Goal: Transaction & Acquisition: Purchase product/service

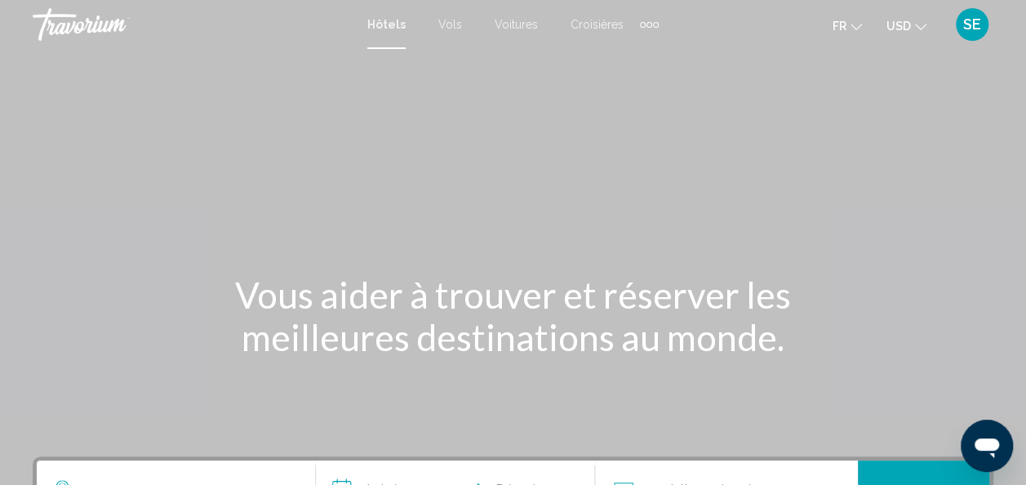
click at [647, 24] on div "Extra navigation items" at bounding box center [650, 25] width 6 height 6
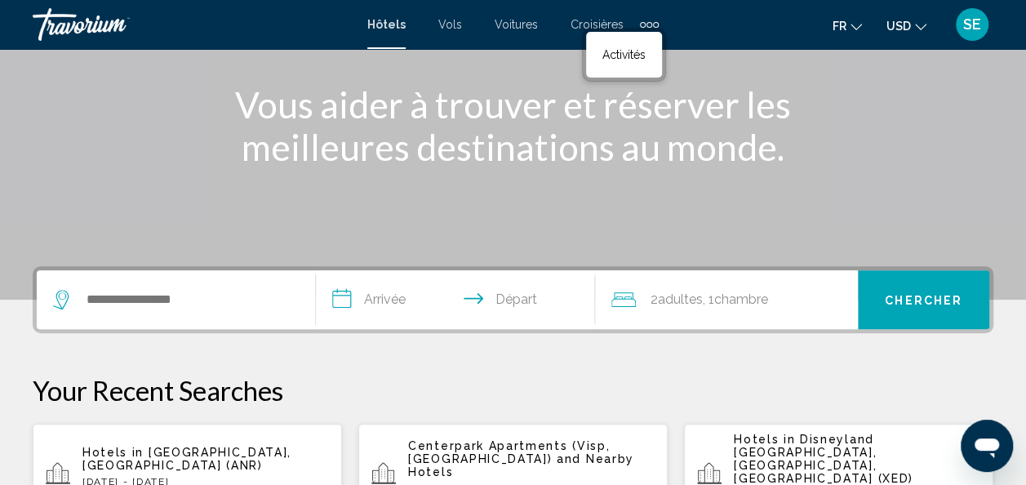
scroll to position [194, 0]
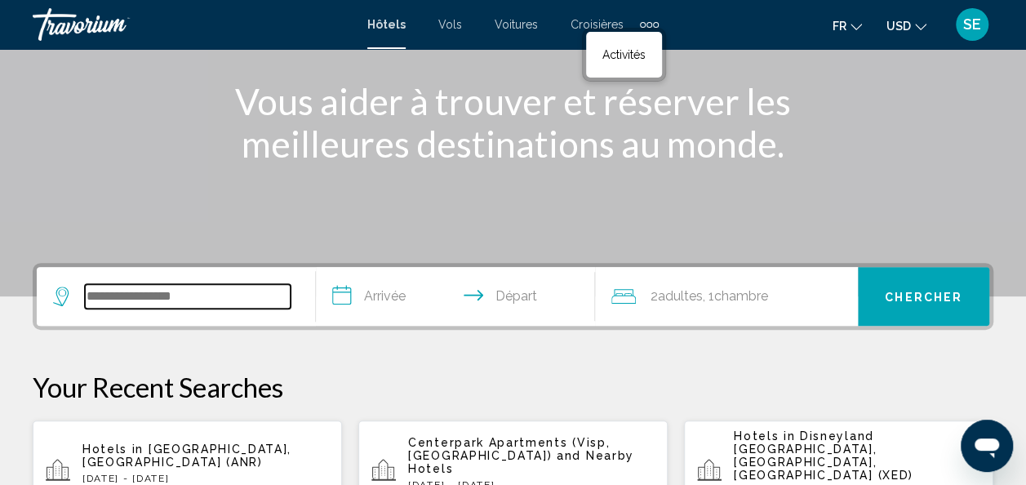
click at [154, 296] on input "Search widget" at bounding box center [188, 296] width 206 height 24
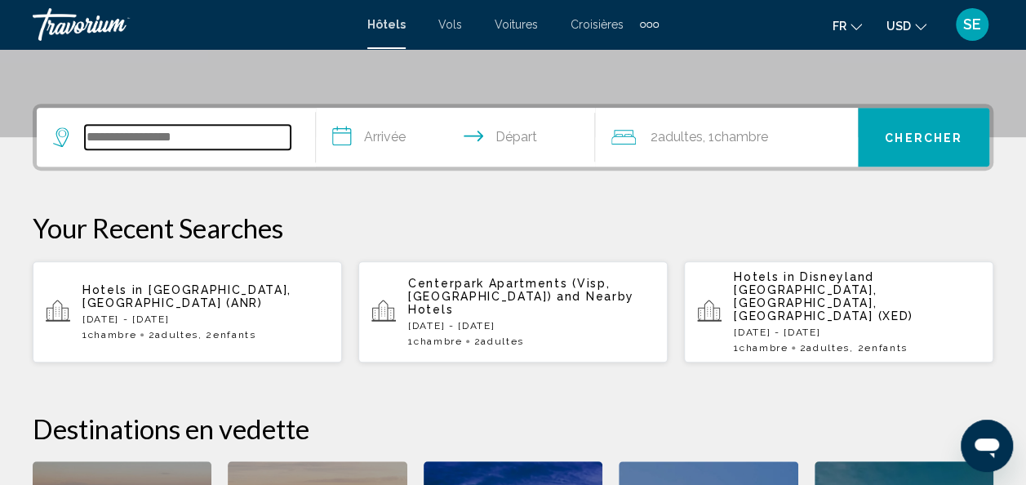
scroll to position [403, 0]
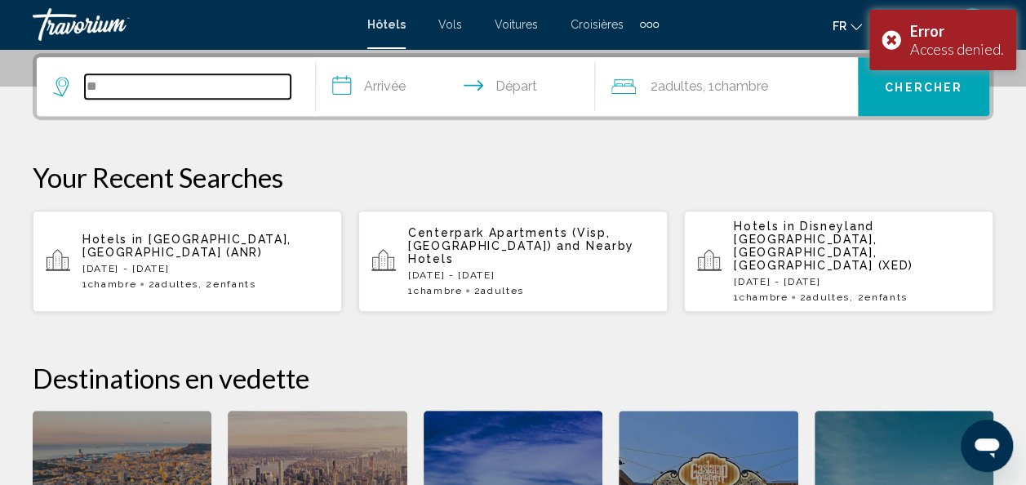
type input "*"
type input "********"
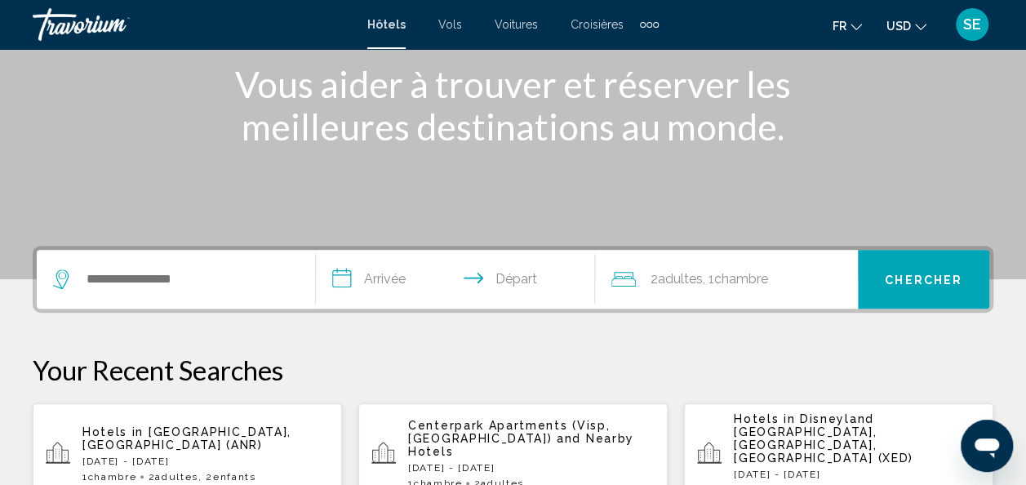
scroll to position [211, 0]
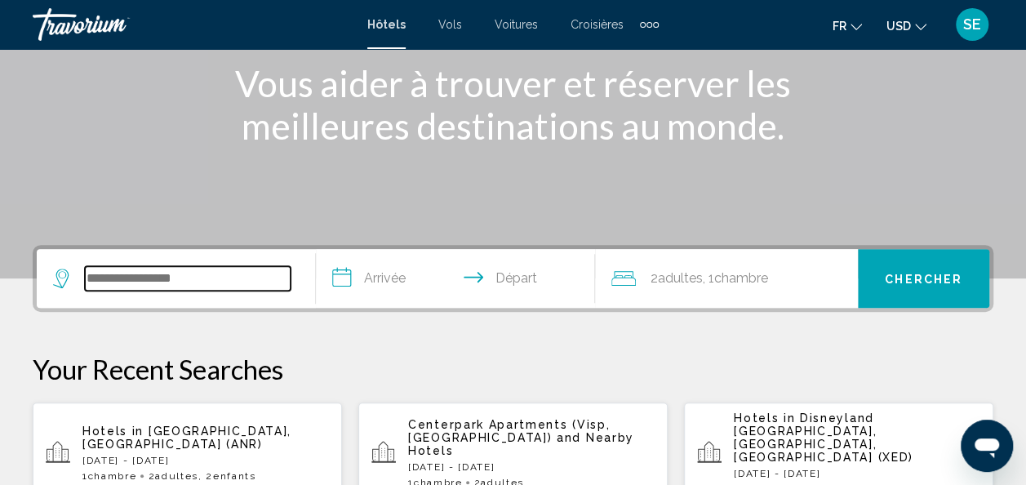
click at [216, 280] on input "Search widget" at bounding box center [188, 278] width 206 height 24
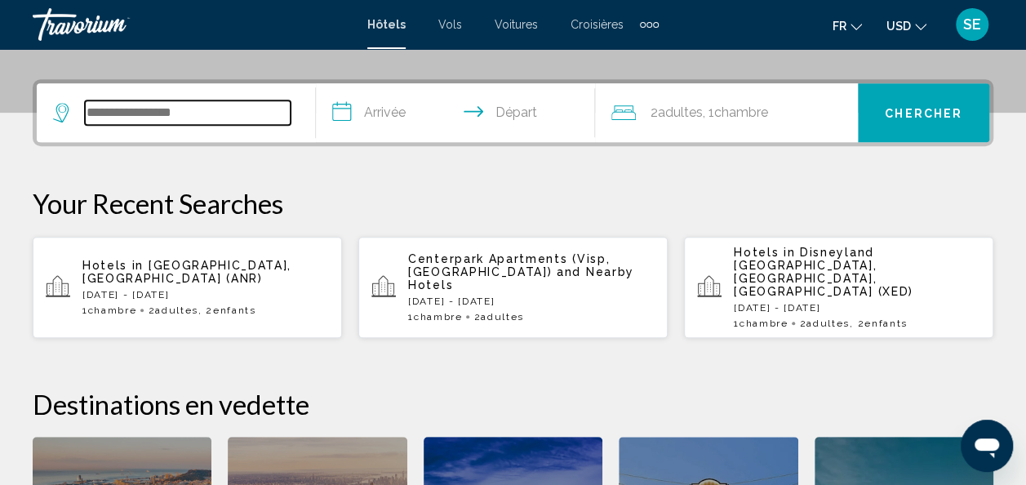
scroll to position [403, 0]
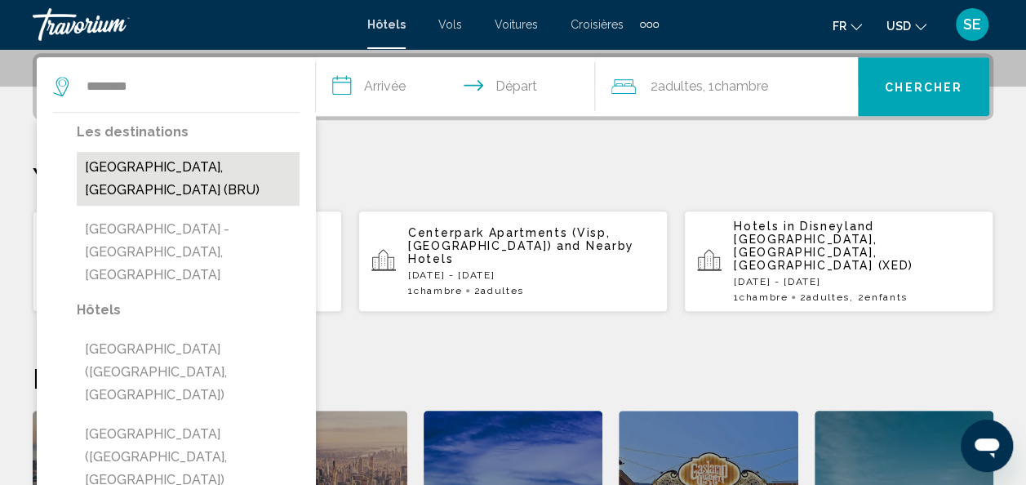
click at [162, 173] on button "[GEOGRAPHIC_DATA], [GEOGRAPHIC_DATA] (BRU)" at bounding box center [188, 179] width 223 height 54
type input "**********"
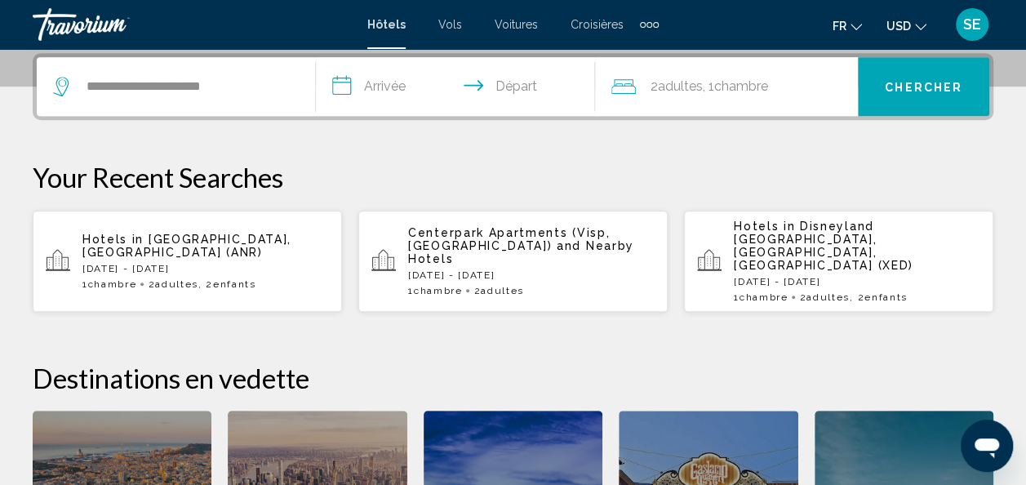
click at [392, 78] on input "**********" at bounding box center [459, 89] width 286 height 64
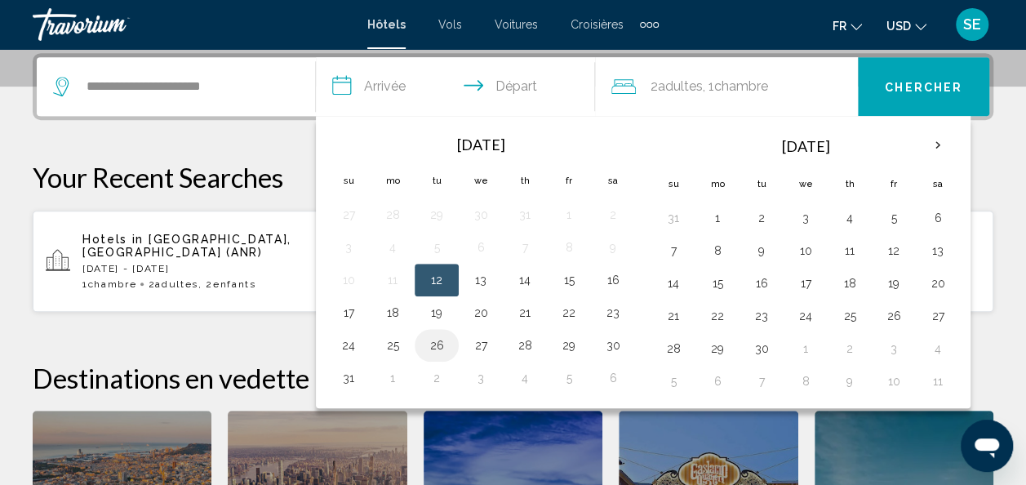
click at [441, 343] on button "26" at bounding box center [437, 345] width 26 height 23
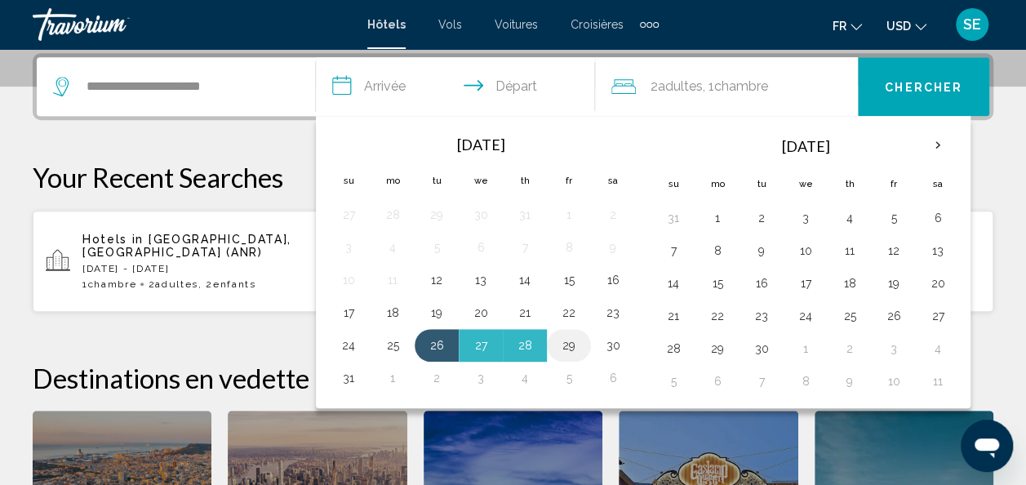
click at [573, 342] on button "29" at bounding box center [569, 345] width 26 height 23
type input "**********"
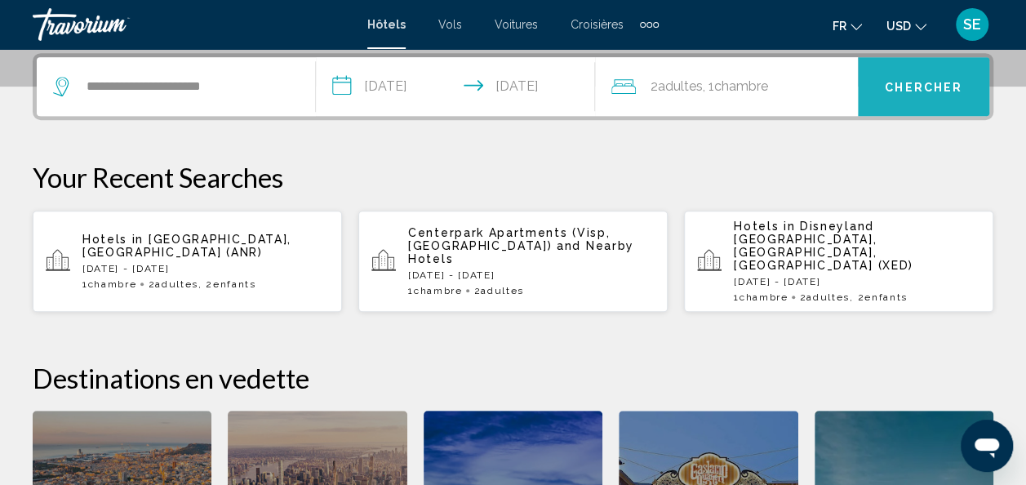
click at [899, 75] on button "Chercher" at bounding box center [923, 86] width 131 height 59
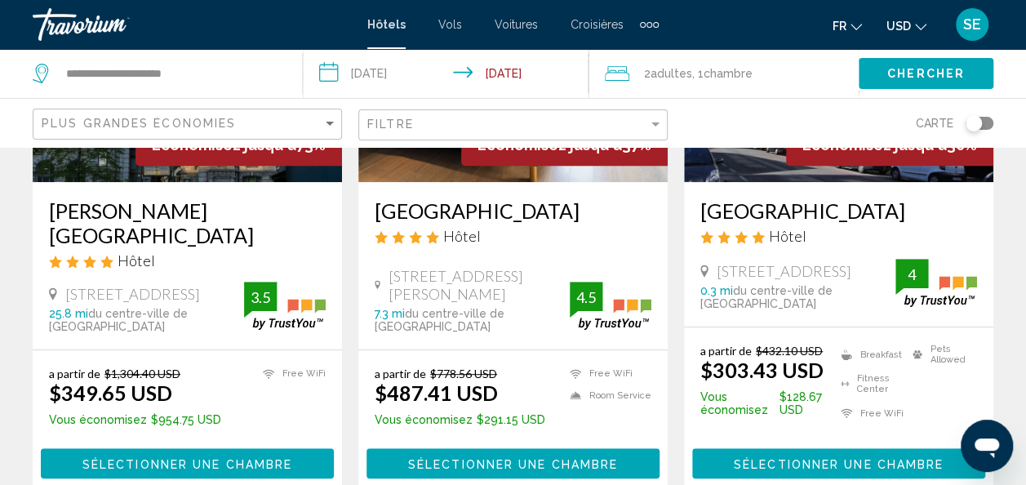
scroll to position [281, 0]
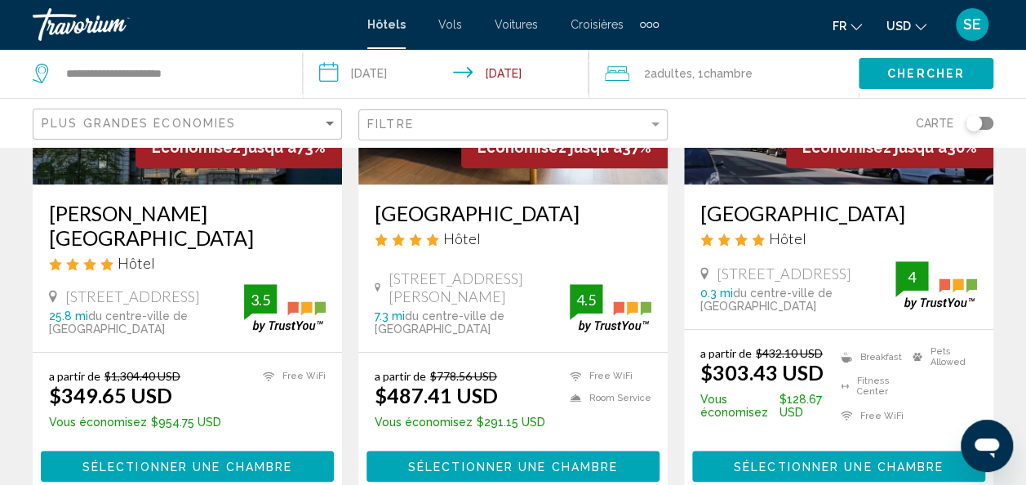
click at [925, 31] on button "USD USD ($) MXN (Mex$) CAD (Can$) GBP (£) EUR (€) AUD (A$) NZD (NZ$) CNY (CN¥)" at bounding box center [907, 26] width 40 height 24
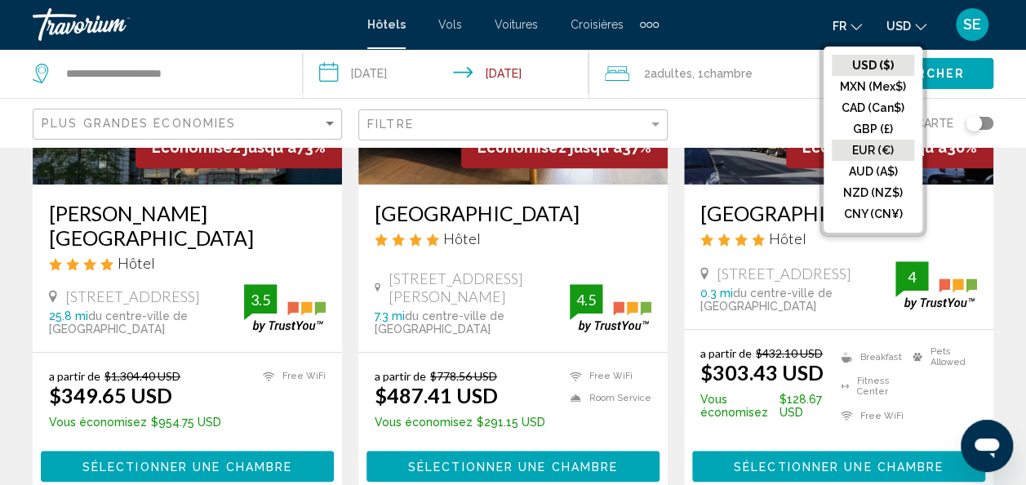
click at [885, 149] on button "EUR (€)" at bounding box center [873, 150] width 82 height 21
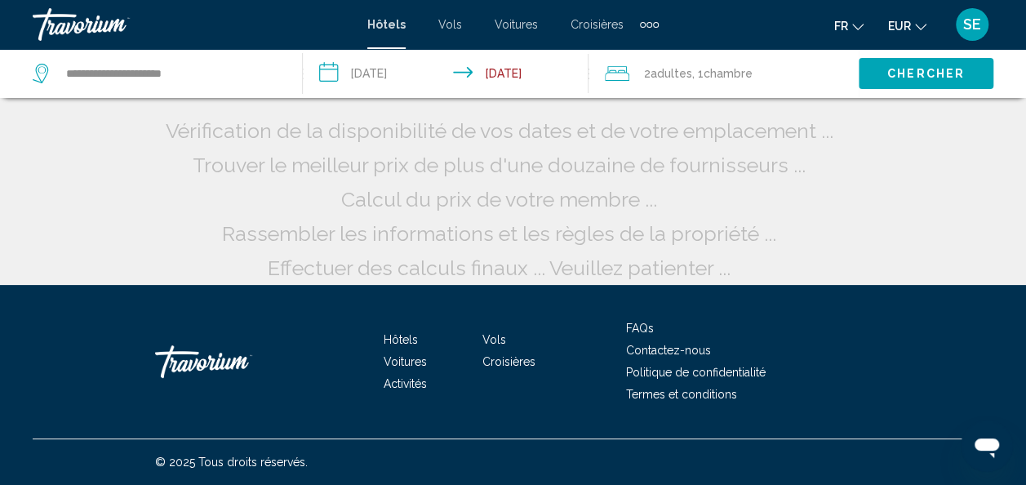
scroll to position [51, 0]
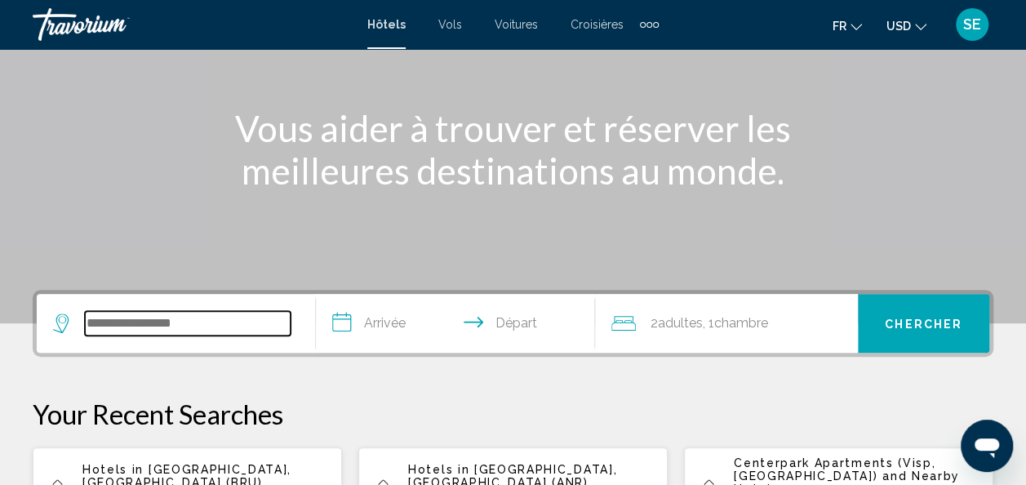
click at [107, 333] on input "Search widget" at bounding box center [188, 323] width 206 height 24
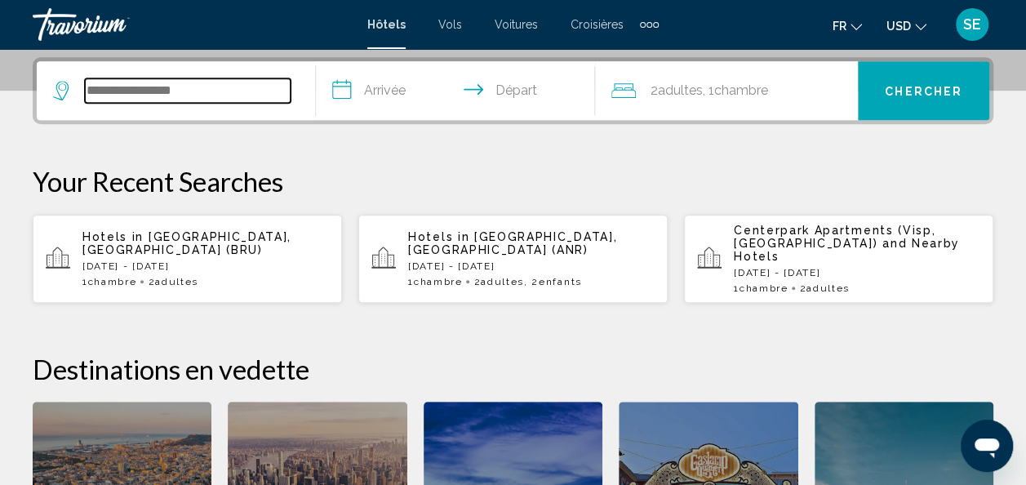
scroll to position [403, 0]
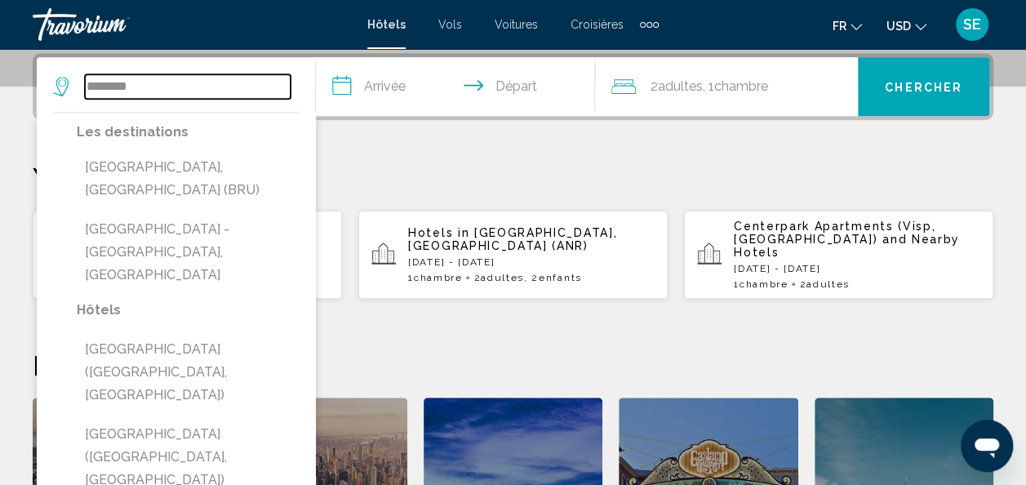
type input "********"
click at [859, 19] on mat-icon "Change language" at bounding box center [856, 24] width 11 height 11
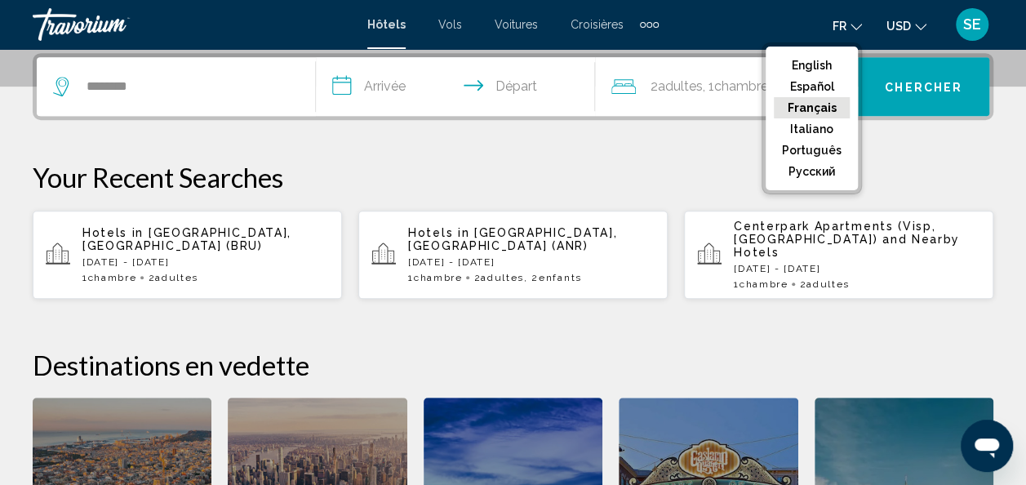
click at [532, 182] on p "Your Recent Searches" at bounding box center [513, 177] width 961 height 33
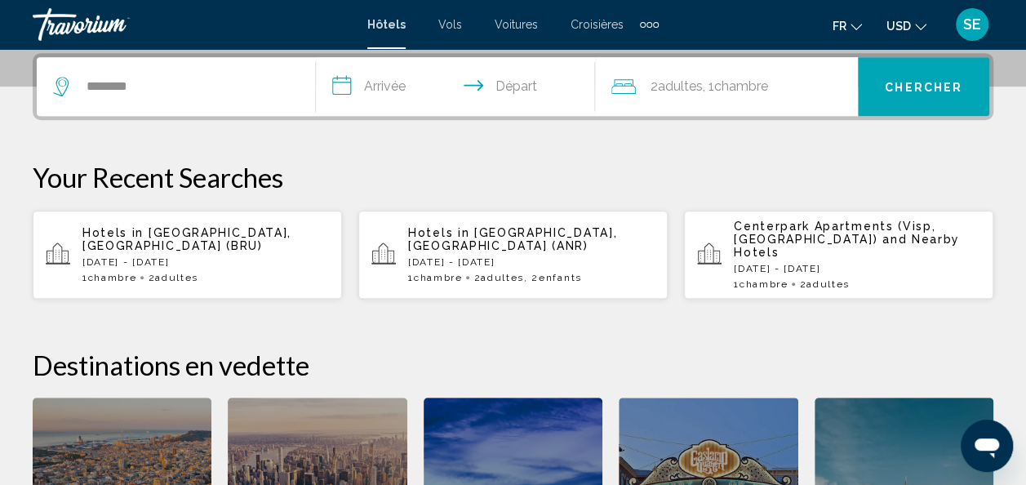
click at [363, 91] on input "**********" at bounding box center [459, 89] width 286 height 64
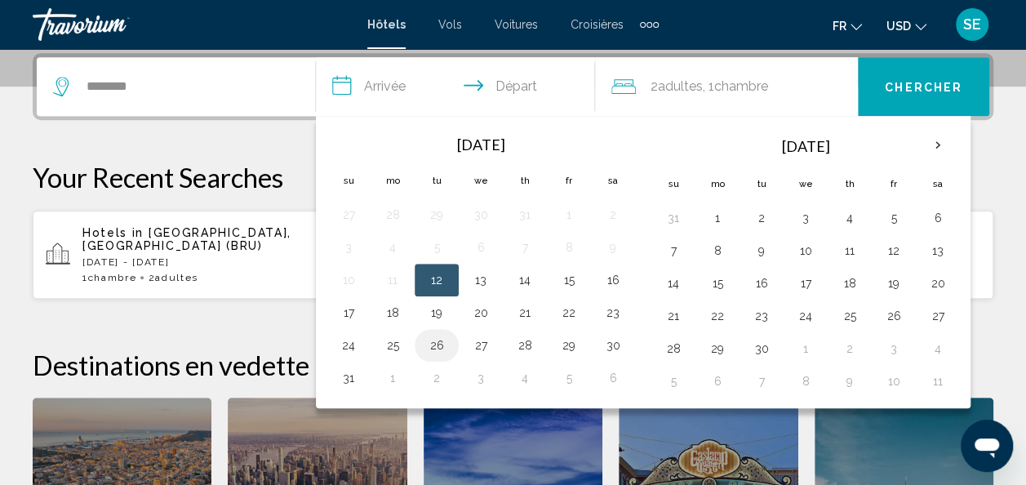
click at [437, 345] on button "26" at bounding box center [437, 345] width 26 height 23
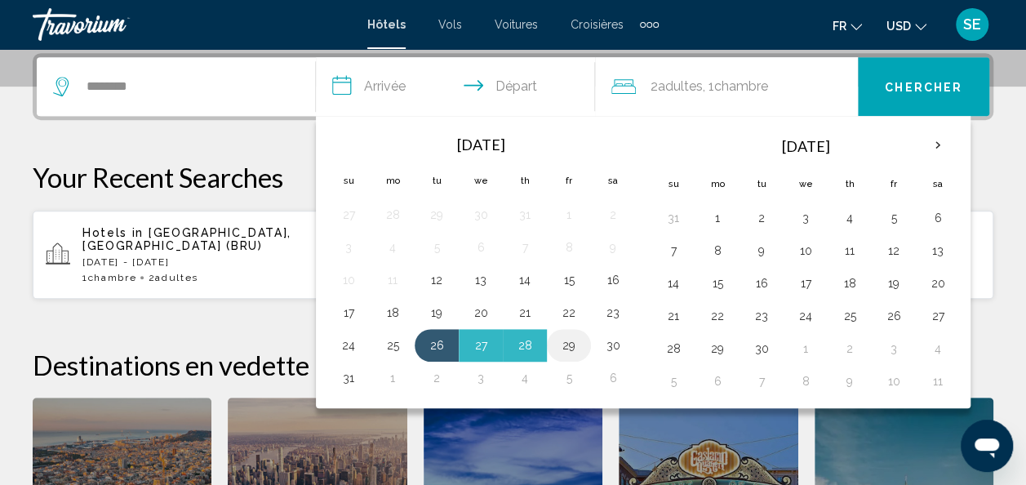
click at [566, 345] on button "29" at bounding box center [569, 345] width 26 height 23
type input "**********"
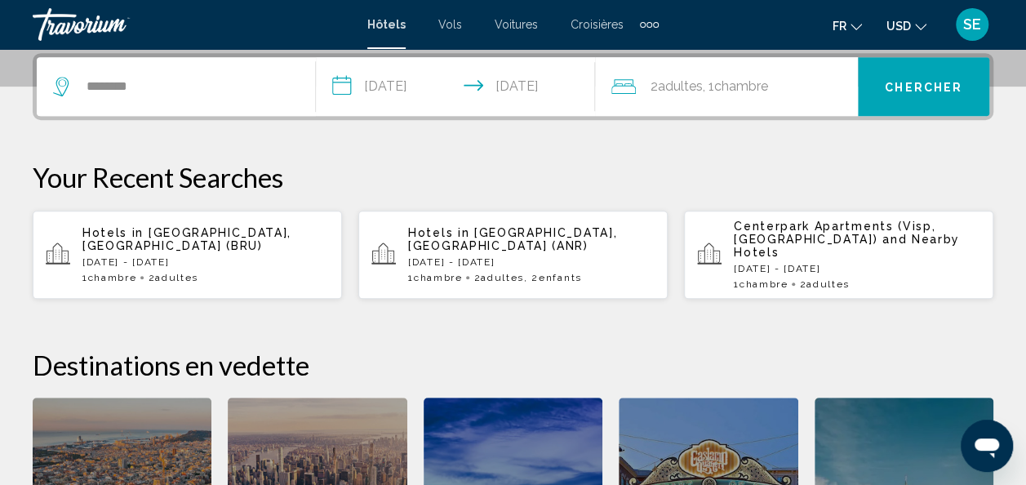
click at [933, 96] on button "Chercher" at bounding box center [923, 86] width 131 height 59
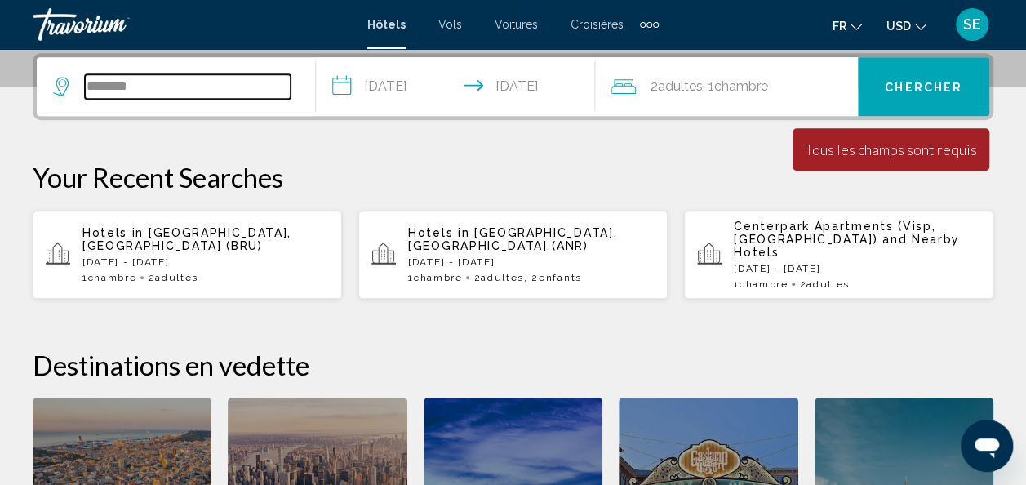
click at [176, 76] on input "********" at bounding box center [188, 86] width 206 height 24
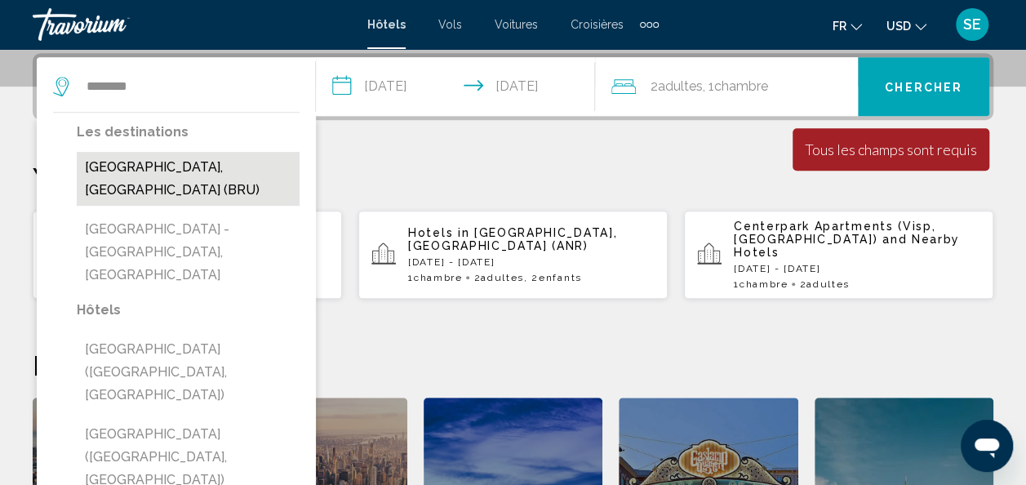
click at [166, 171] on button "[GEOGRAPHIC_DATA], [GEOGRAPHIC_DATA] (BRU)" at bounding box center [188, 179] width 223 height 54
type input "**********"
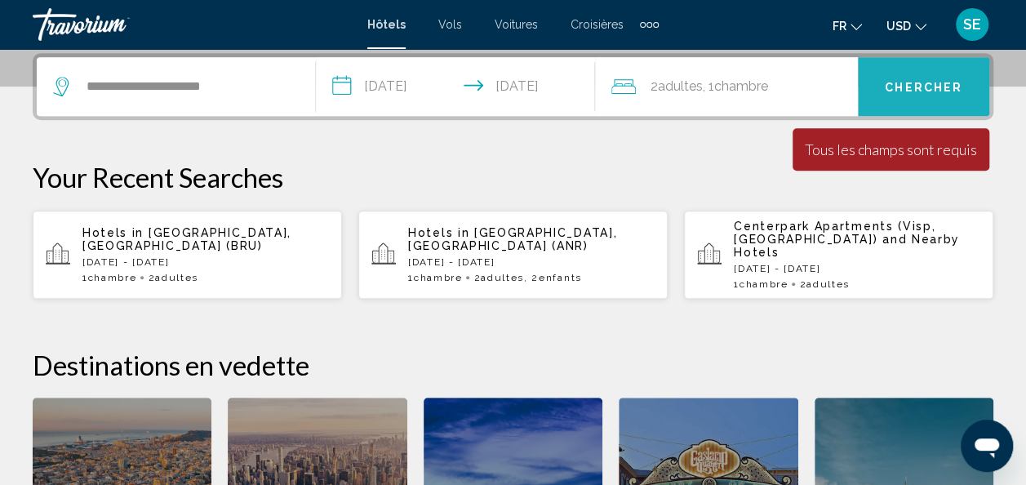
click at [902, 65] on button "Chercher" at bounding box center [923, 86] width 131 height 59
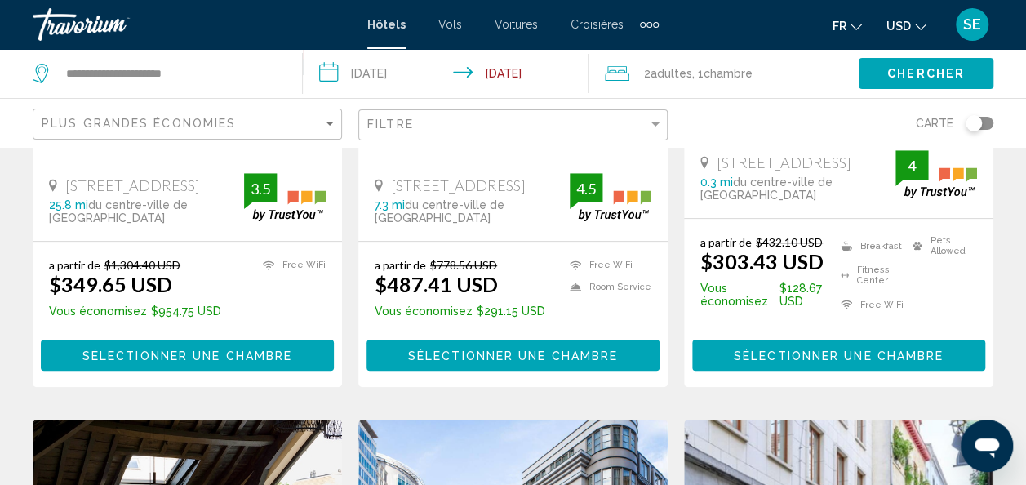
scroll to position [389, 0]
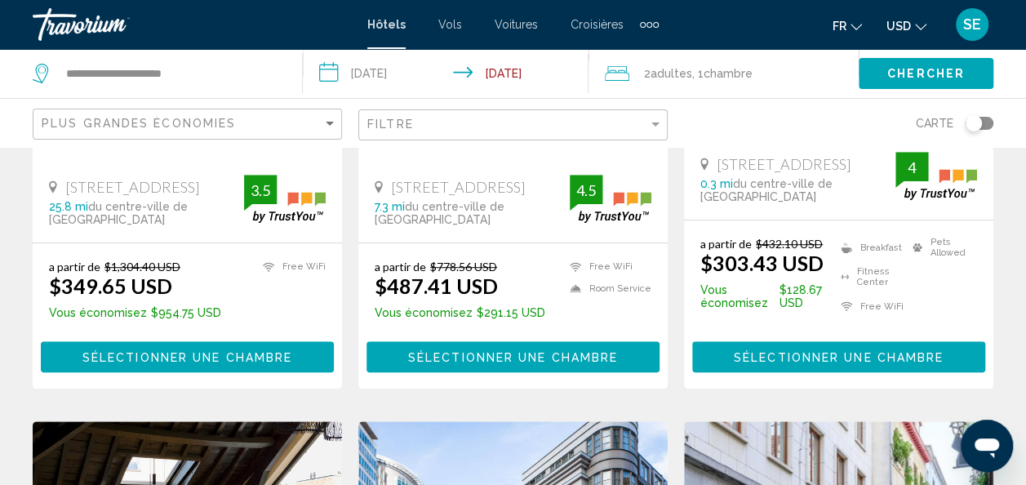
click at [915, 27] on button "USD USD ($) MXN (Mex$) CAD (Can$) GBP (£) EUR (€) AUD (A$) NZD (NZ$) CNY (CN¥)" at bounding box center [907, 26] width 40 height 24
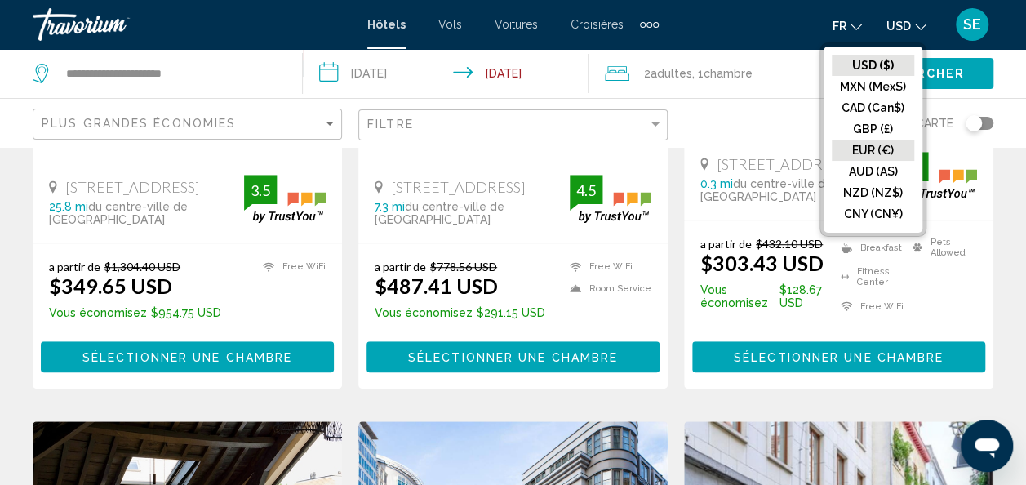
click at [890, 147] on button "EUR (€)" at bounding box center [873, 150] width 82 height 21
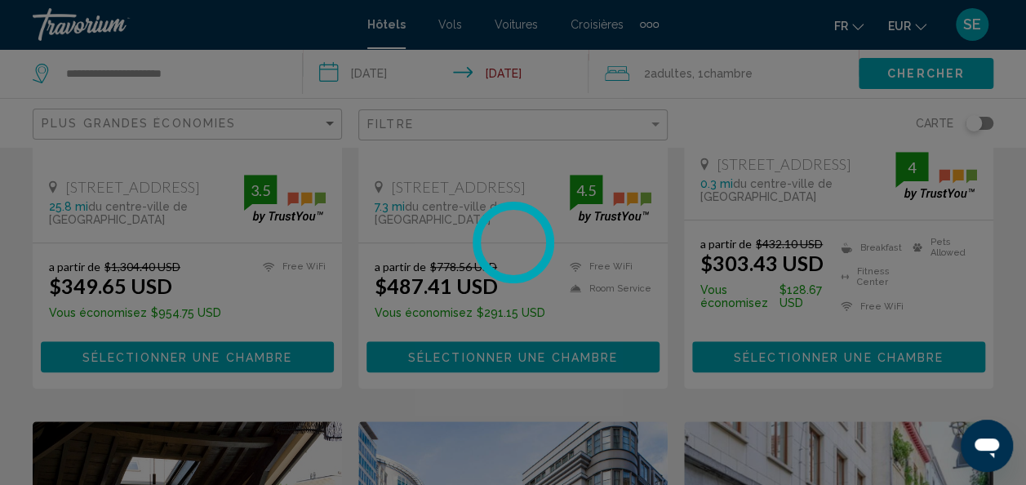
scroll to position [51, 0]
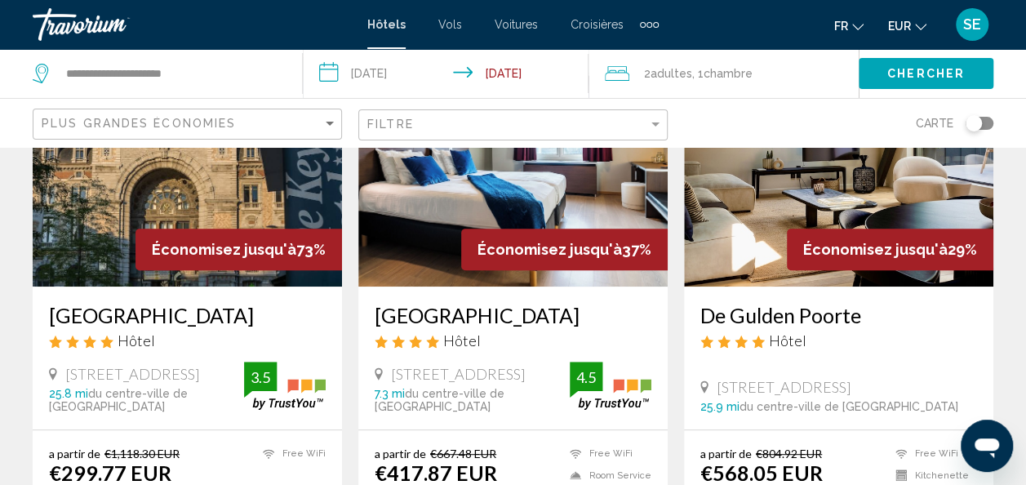
scroll to position [178, 0]
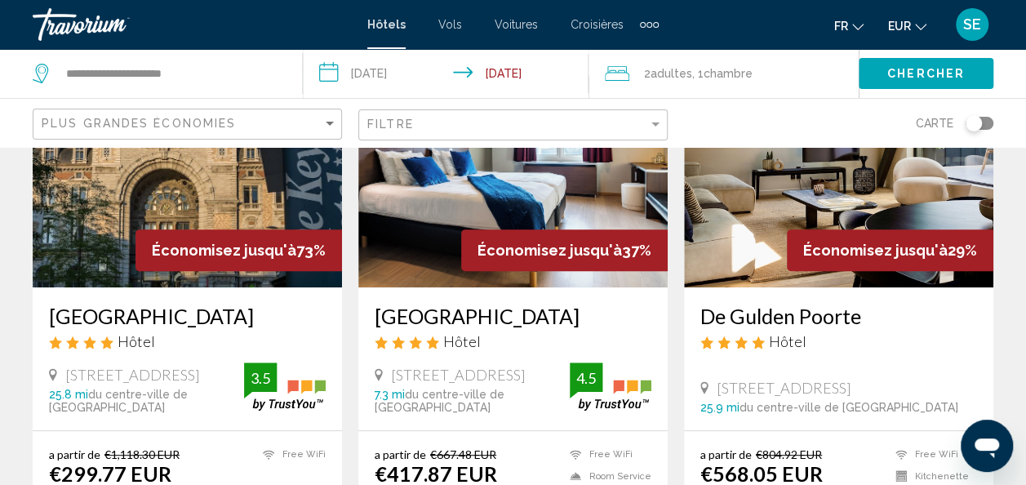
click at [76, 232] on img "Main content" at bounding box center [187, 156] width 309 height 261
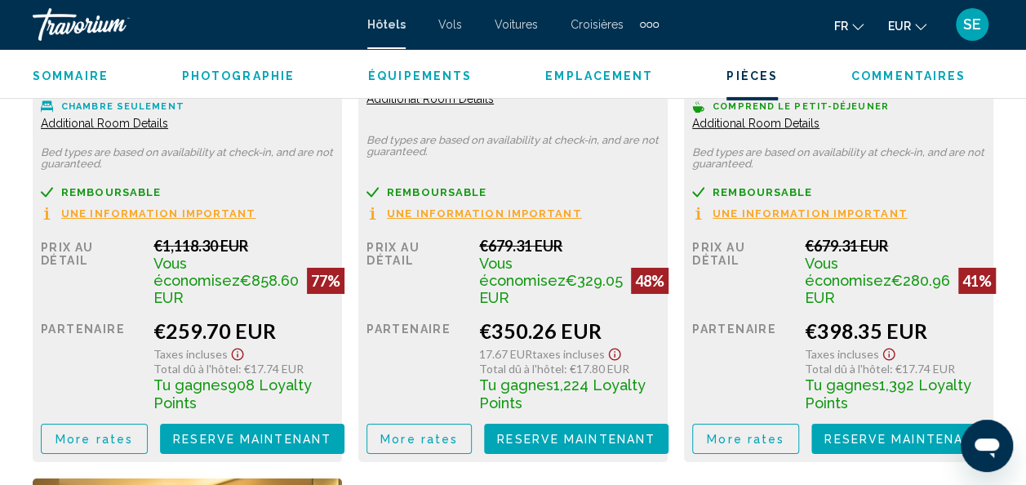
scroll to position [2691, 0]
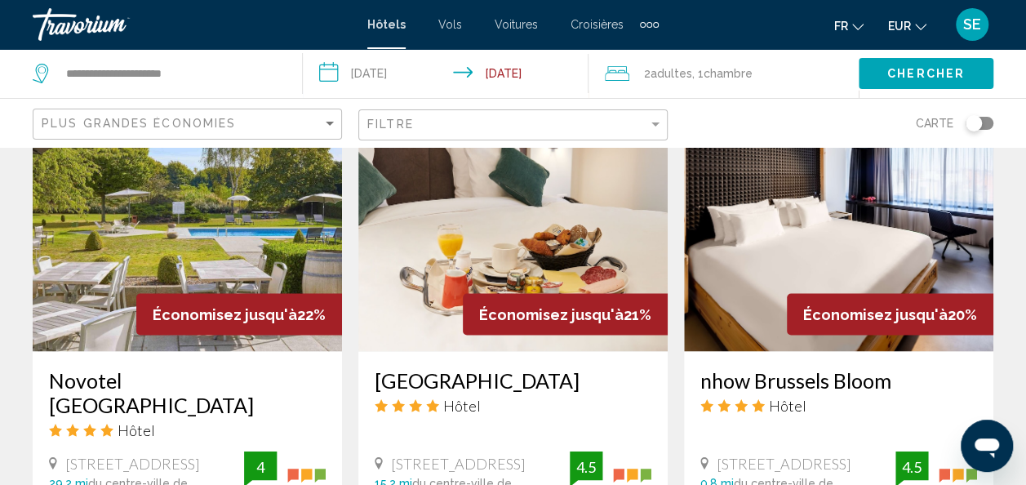
scroll to position [1328, 0]
click at [211, 255] on img "Main content" at bounding box center [187, 220] width 309 height 261
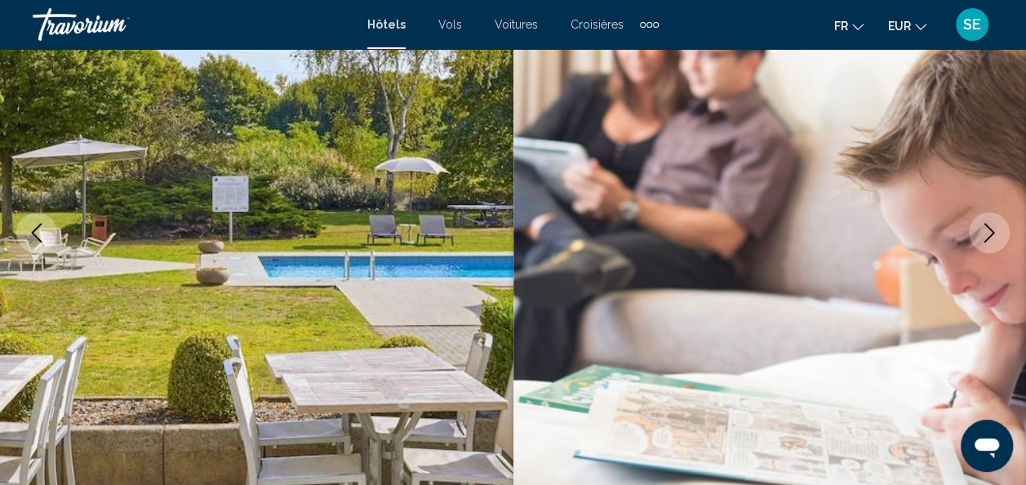
scroll to position [201, 0]
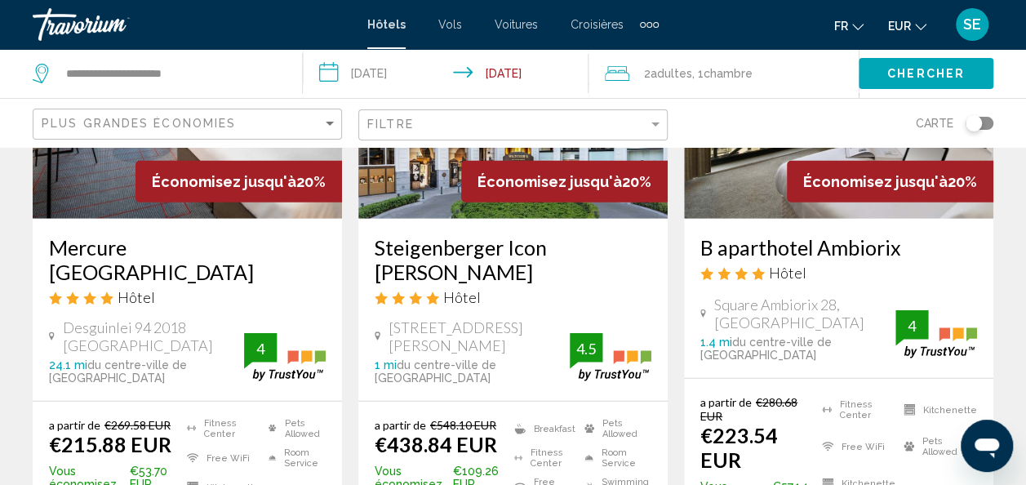
scroll to position [2090, 0]
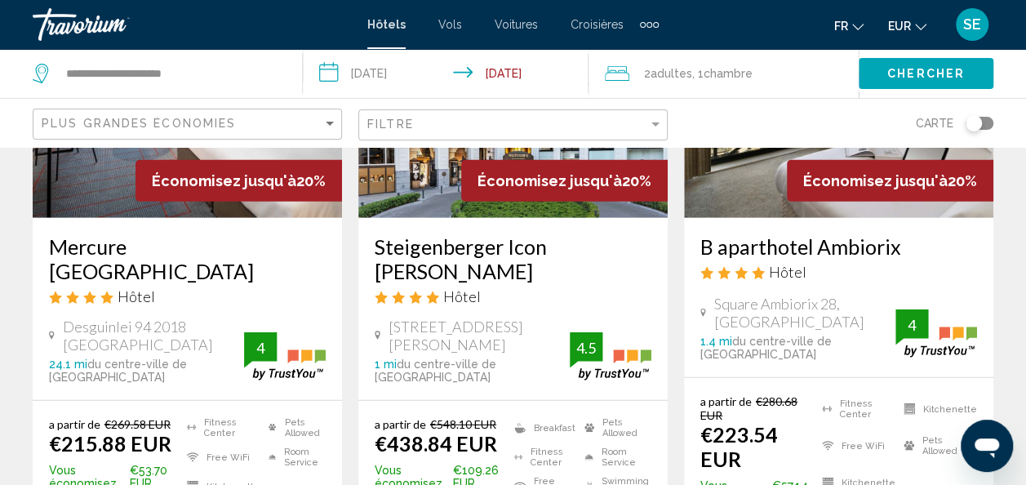
click at [389, 238] on h3 "Steigenberger Icon [PERSON_NAME]" at bounding box center [513, 258] width 277 height 49
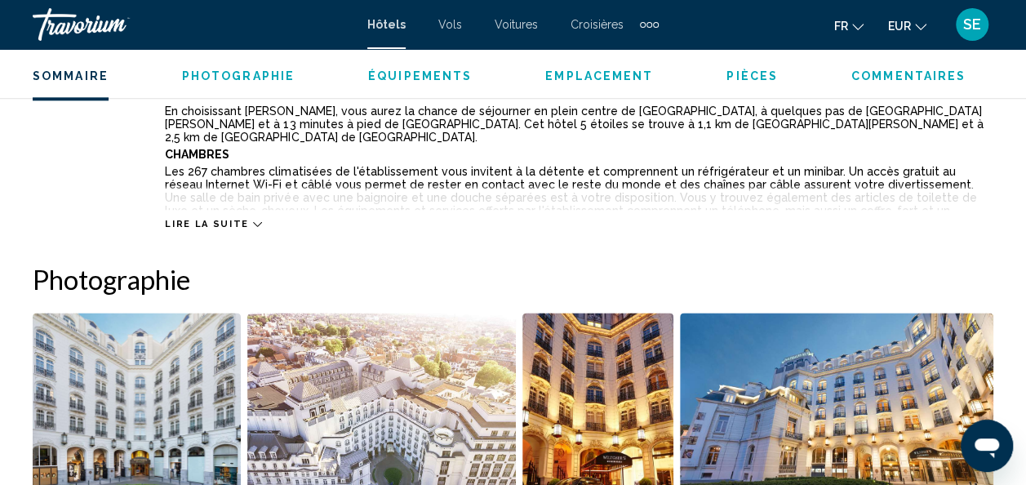
scroll to position [920, 0]
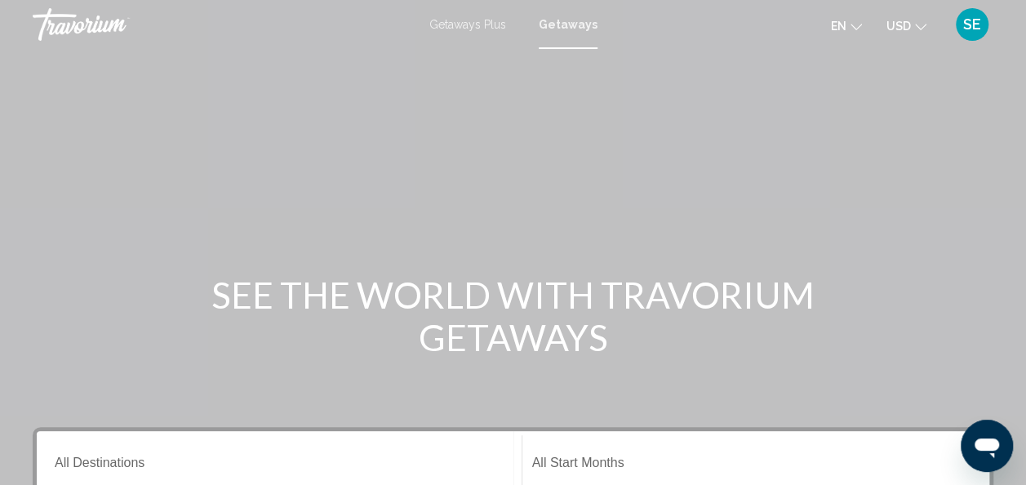
click at [870, 311] on div "SEE THE WORLD WITH TRAVORIUM GETAWAYS" at bounding box center [513, 316] width 1026 height 85
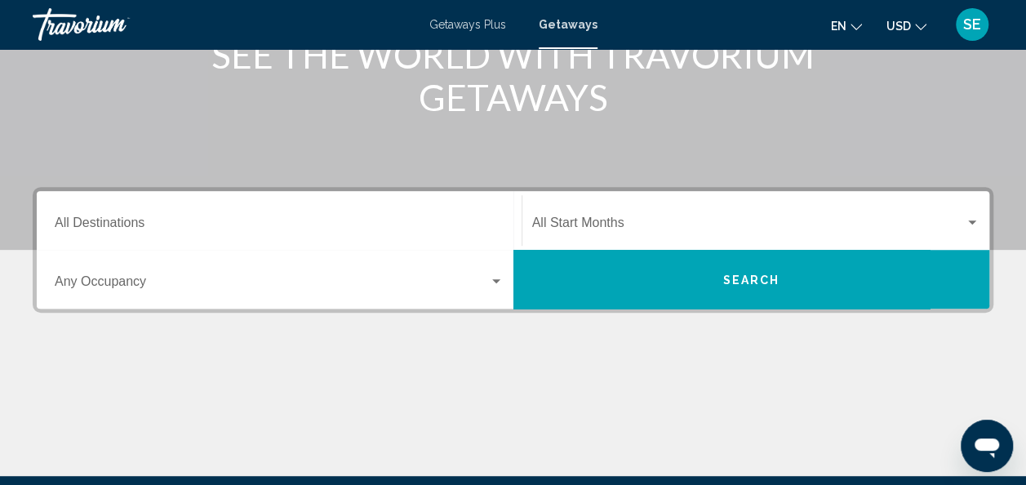
scroll to position [240, 0]
click at [69, 229] on input "Destination All Destinations" at bounding box center [279, 226] width 449 height 15
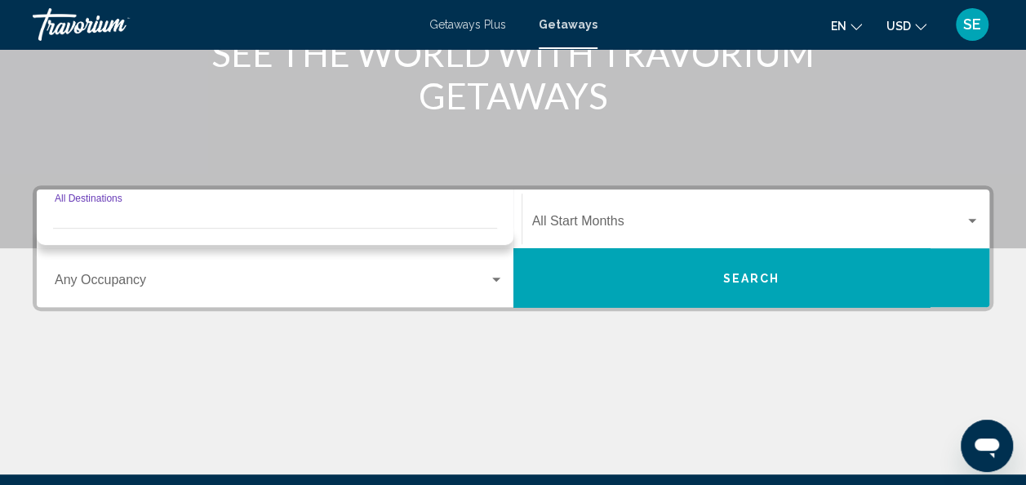
scroll to position [374, 0]
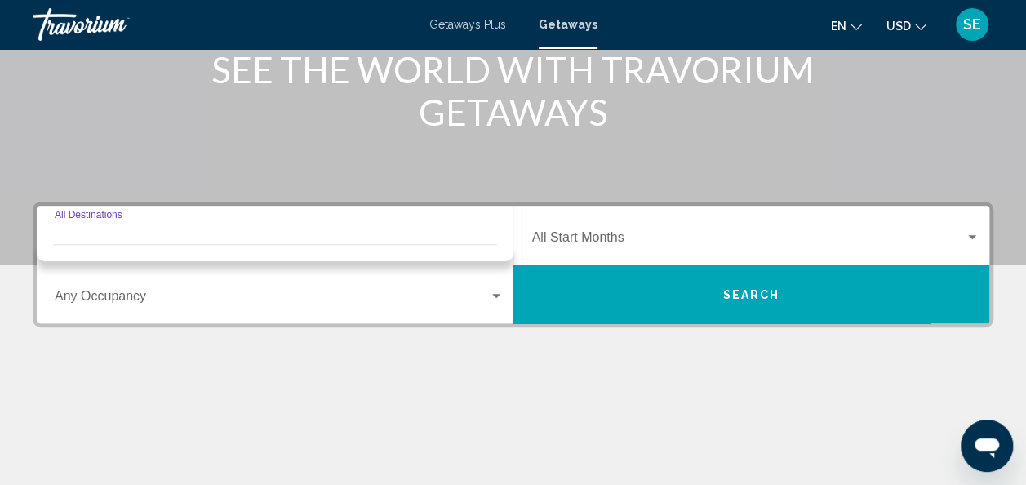
click at [72, 236] on input "Destination All Destinations" at bounding box center [279, 241] width 449 height 15
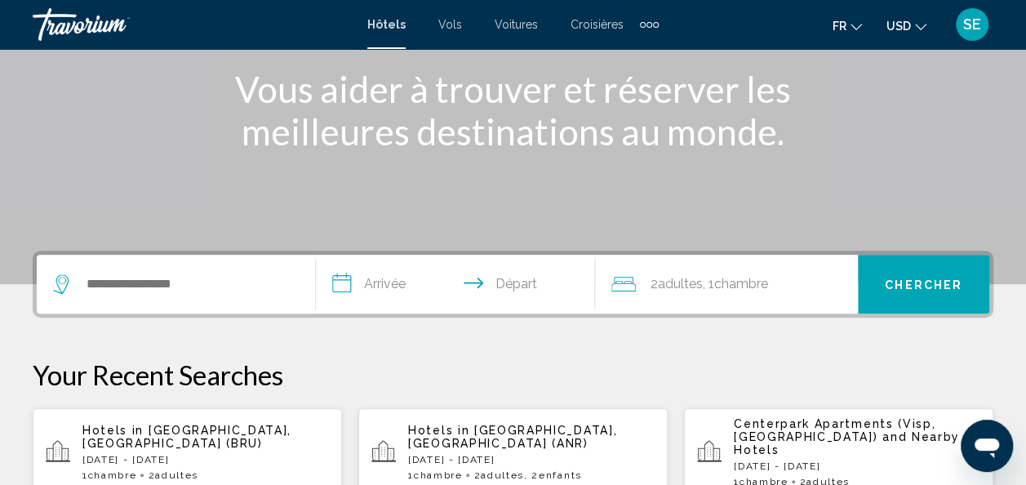
scroll to position [209, 0]
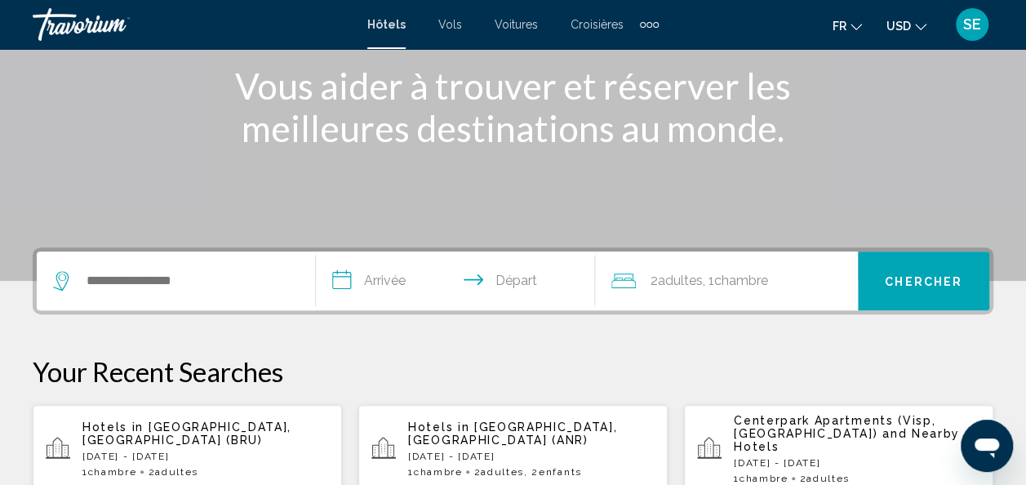
click at [152, 466] on div "1 Chambre pièces 2 Adulte Adultes" at bounding box center [205, 471] width 247 height 11
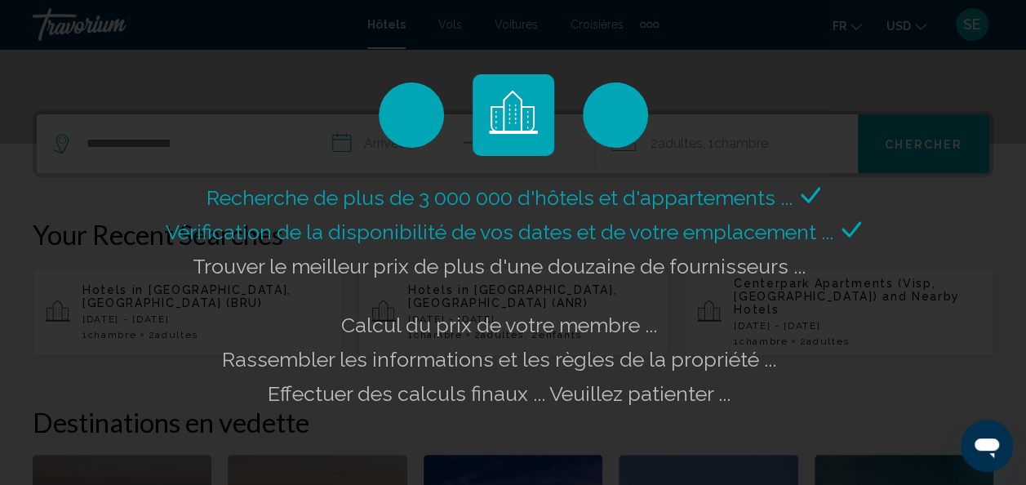
scroll to position [348, 0]
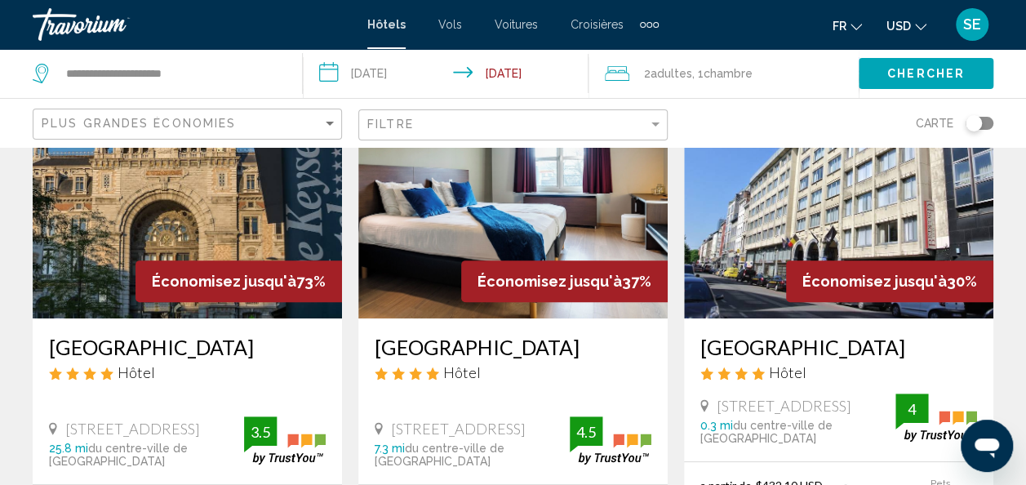
scroll to position [145, 0]
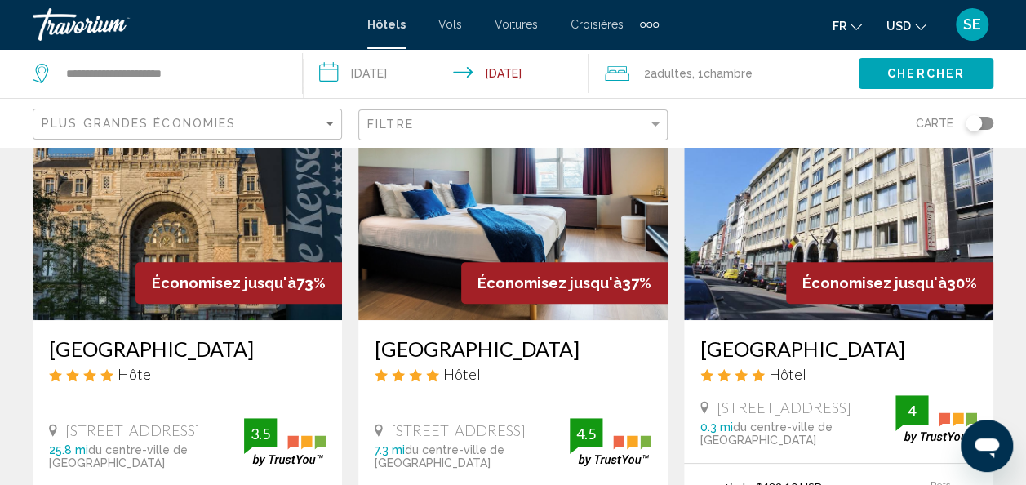
click at [390, 356] on h3 "[GEOGRAPHIC_DATA]" at bounding box center [513, 348] width 277 height 24
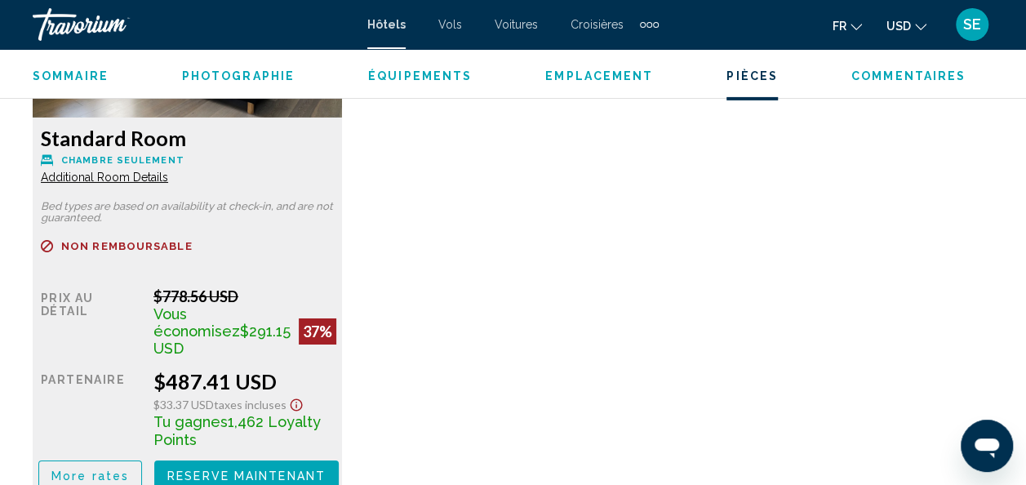
scroll to position [2747, 0]
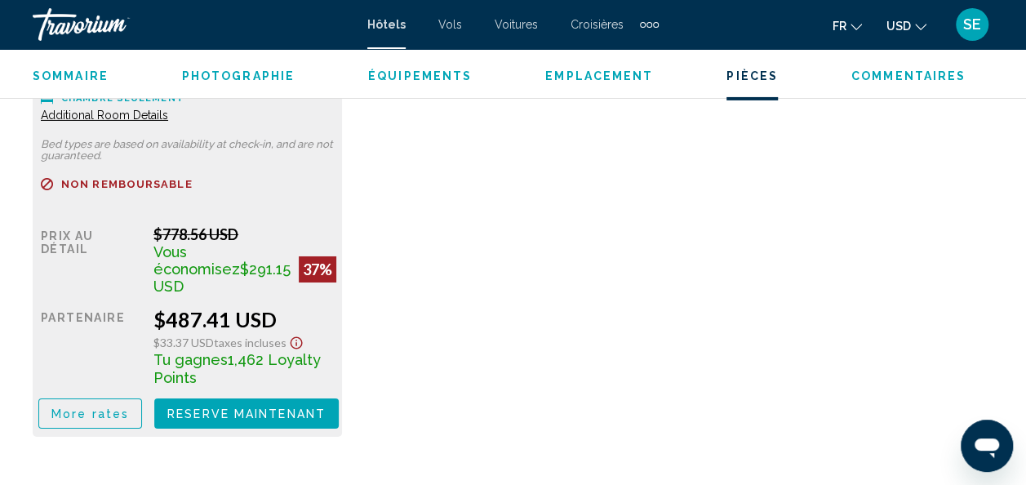
click at [272, 418] on span "Reserve maintenant" at bounding box center [246, 413] width 158 height 13
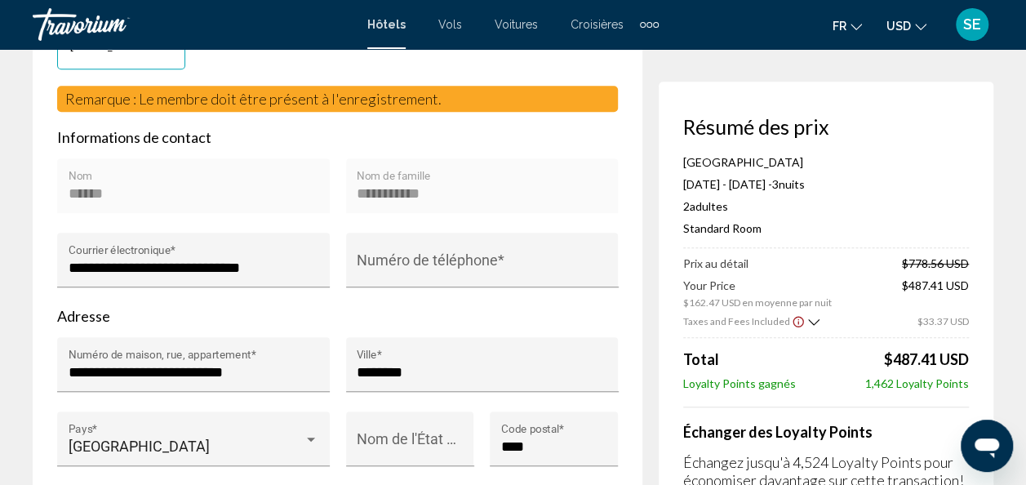
scroll to position [483, 0]
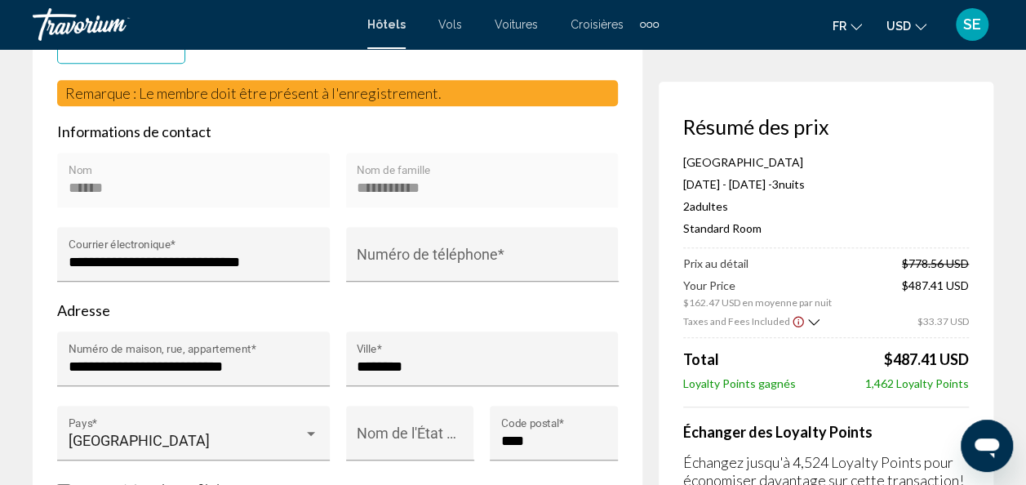
click at [660, 150] on div "Résumé des prix [GEOGRAPHIC_DATA] [DATE] - [DATE] - 3 nuit nuits 2 Adulte Adult…" at bounding box center [826, 348] width 335 height 532
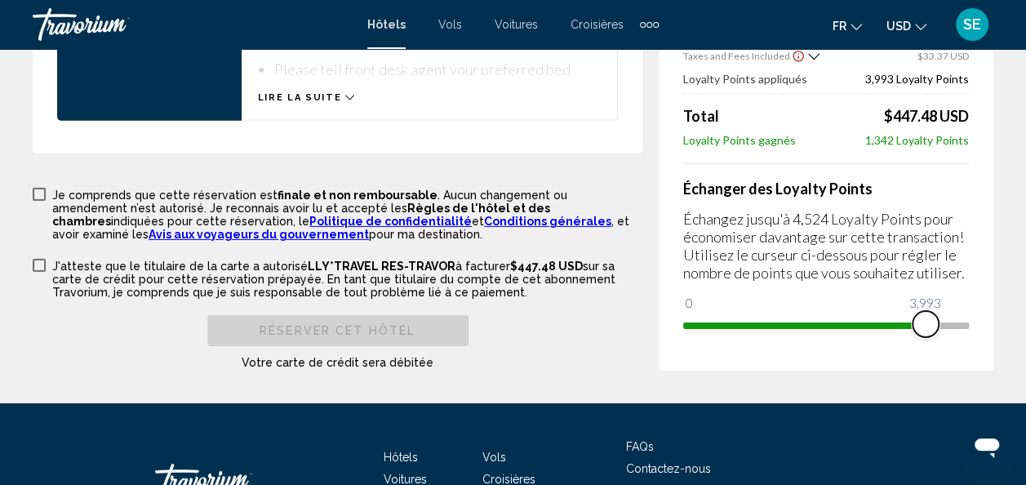
scroll to position [2496, 0]
click at [653, 24] on div "Extra navigation items" at bounding box center [656, 25] width 6 height 6
click at [616, 56] on span "Activités" at bounding box center [624, 54] width 43 height 13
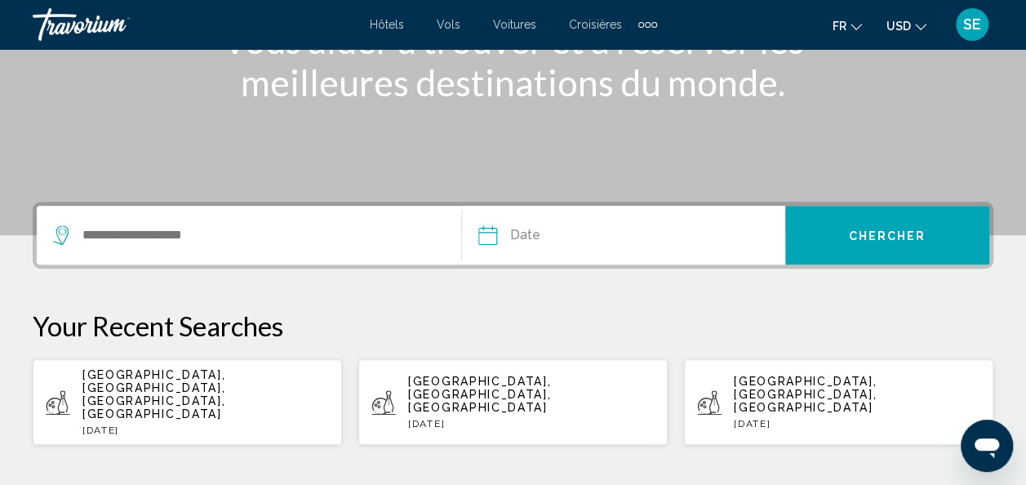
scroll to position [260, 0]
